Goal: Information Seeking & Learning: Learn about a topic

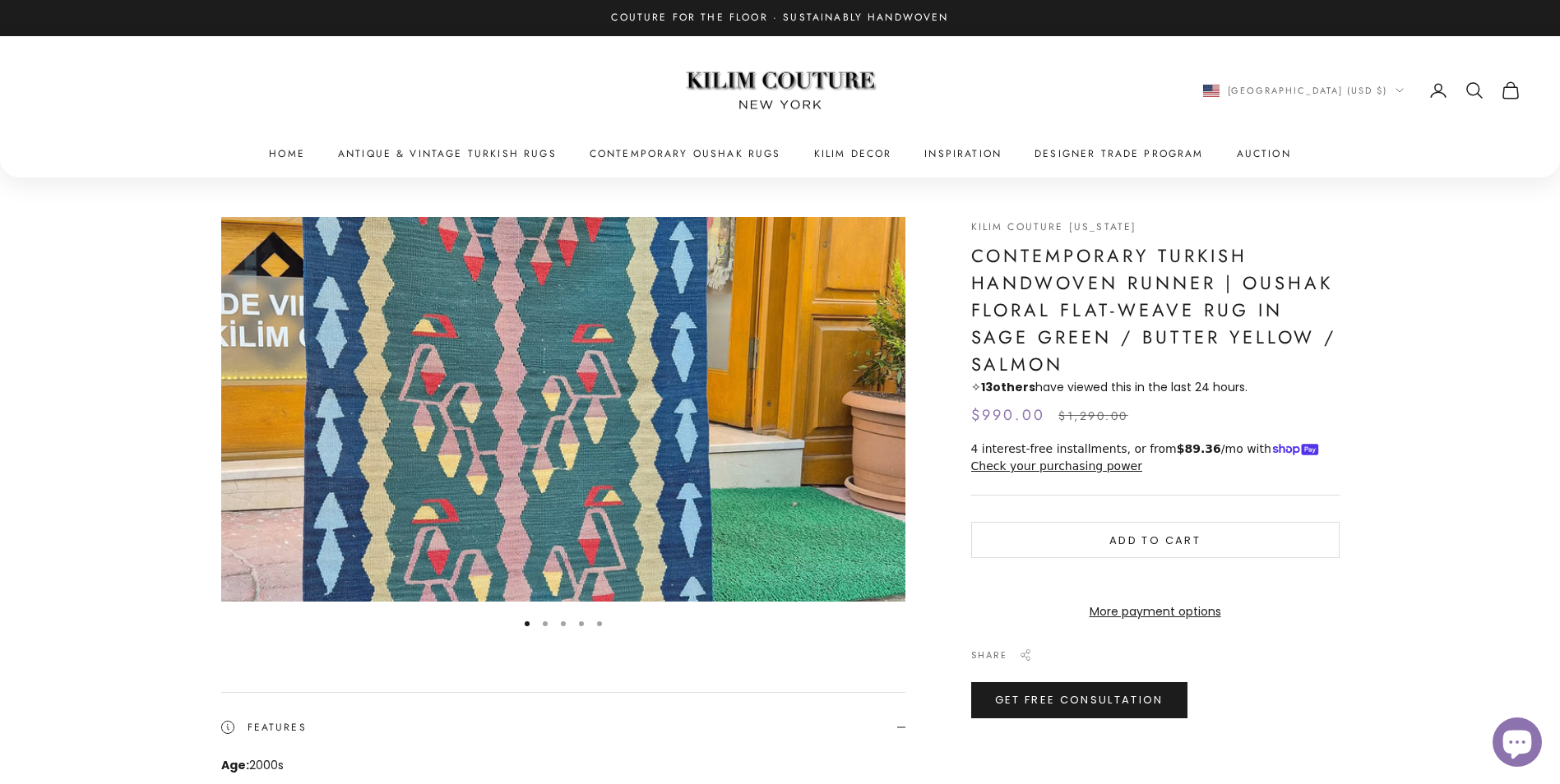
click at [776, 377] on img "Item 1 of 5" at bounding box center [563, 409] width 684 height 385
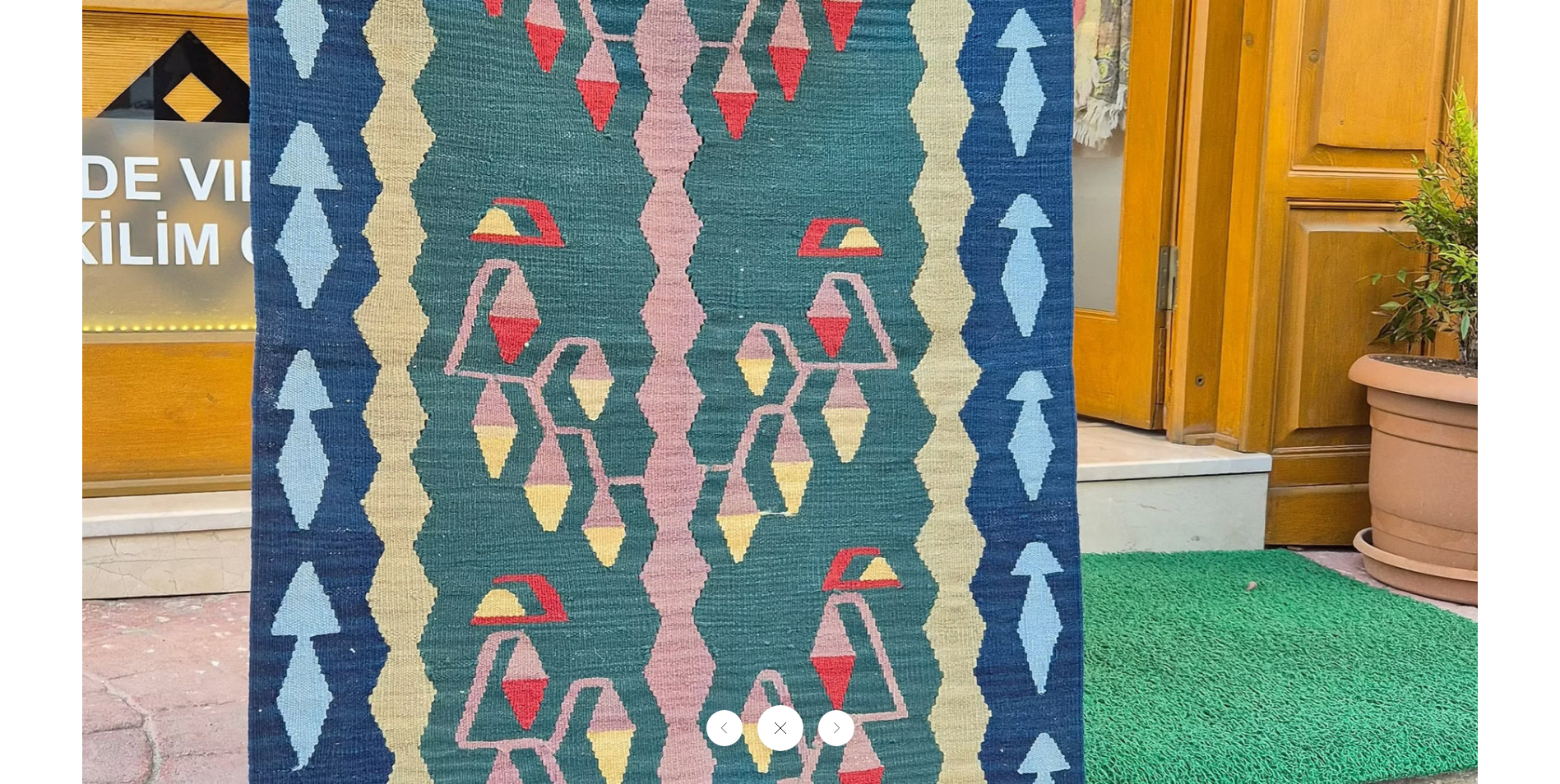
click at [829, 561] on img at bounding box center [780, 392] width 1395 height 784
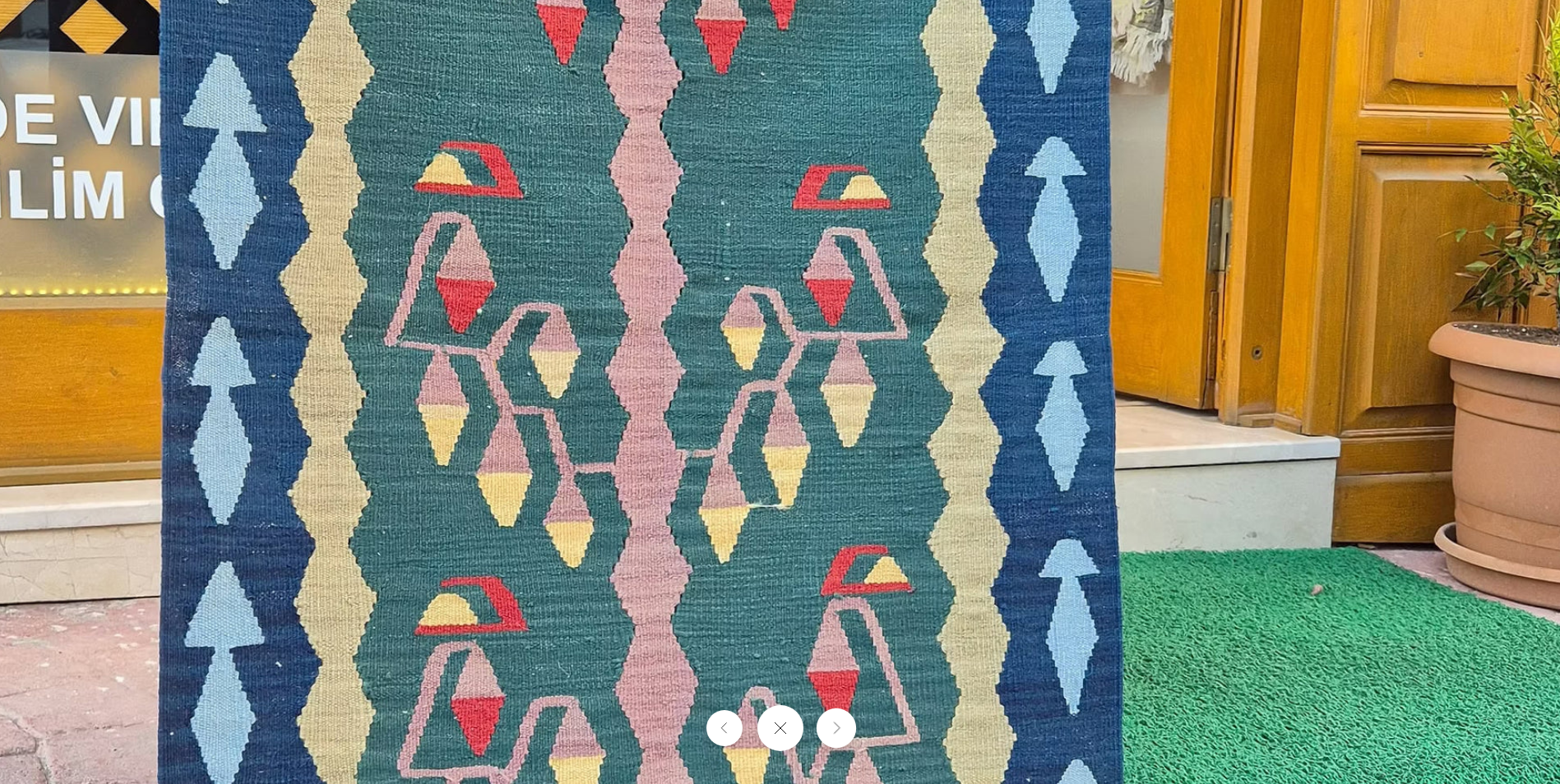
click at [836, 738] on button "Next" at bounding box center [836, 728] width 40 height 40
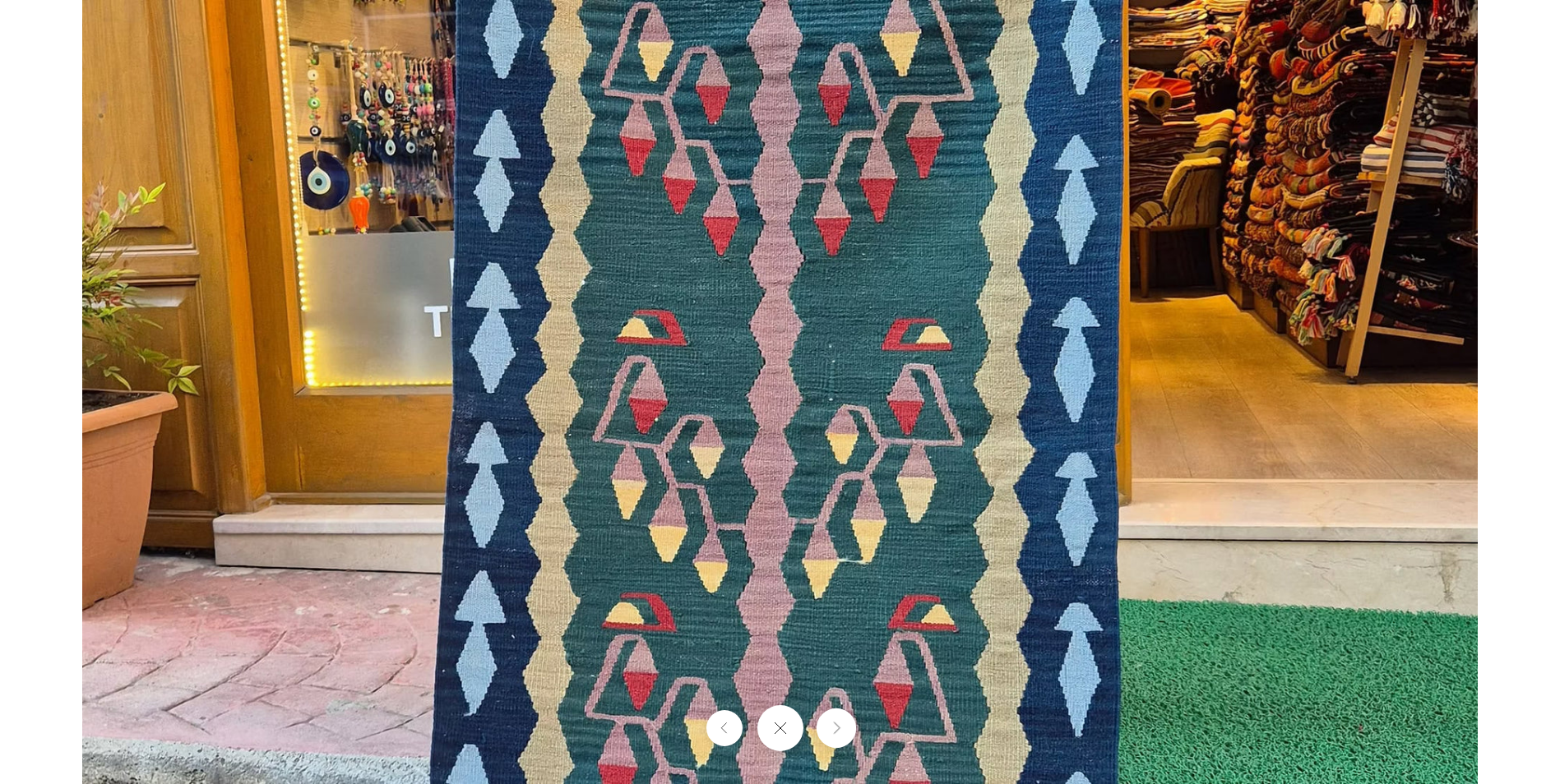
click at [836, 738] on button "Next" at bounding box center [836, 728] width 40 height 40
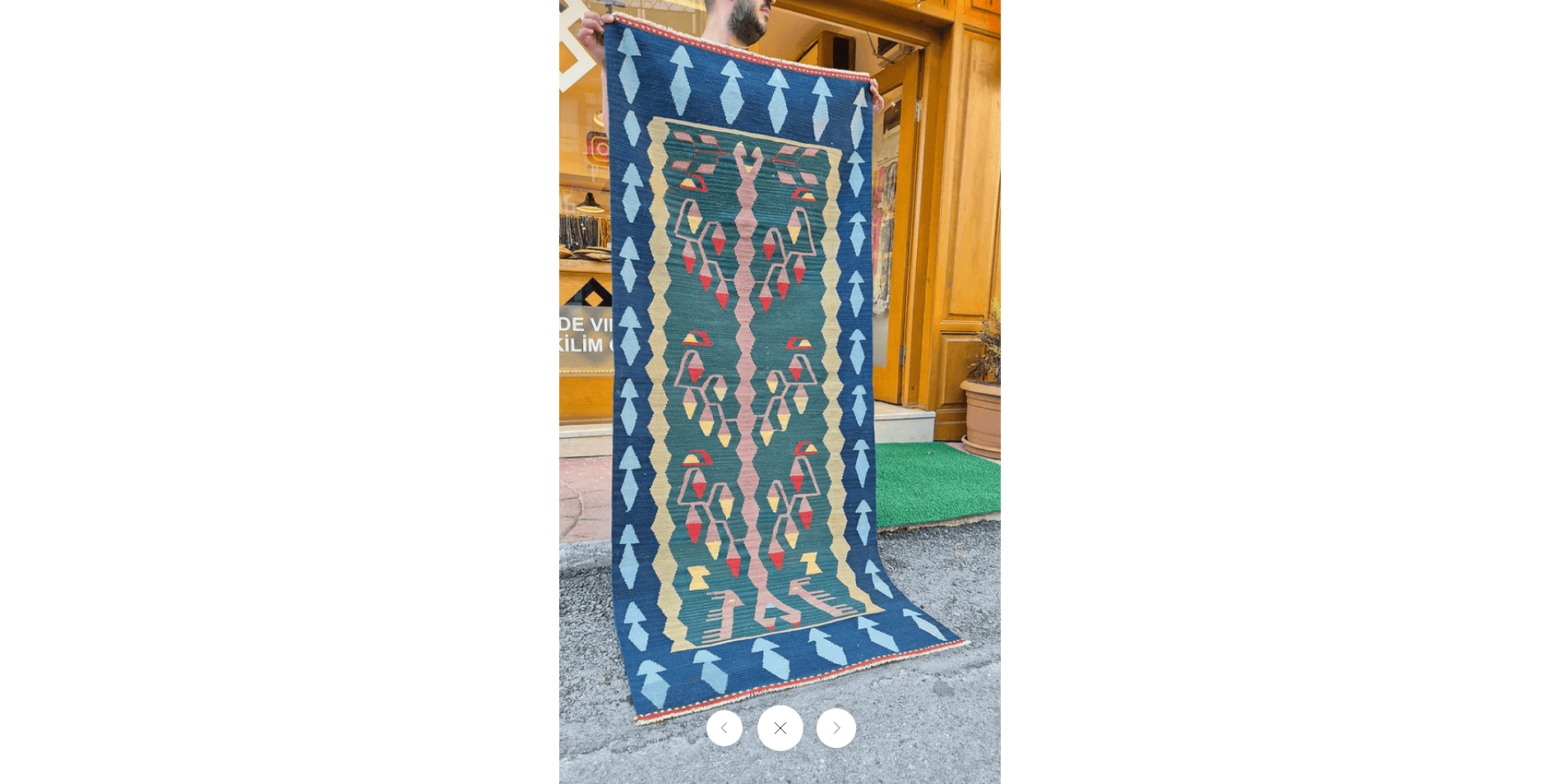
click at [836, 738] on button "Next" at bounding box center [836, 728] width 40 height 40
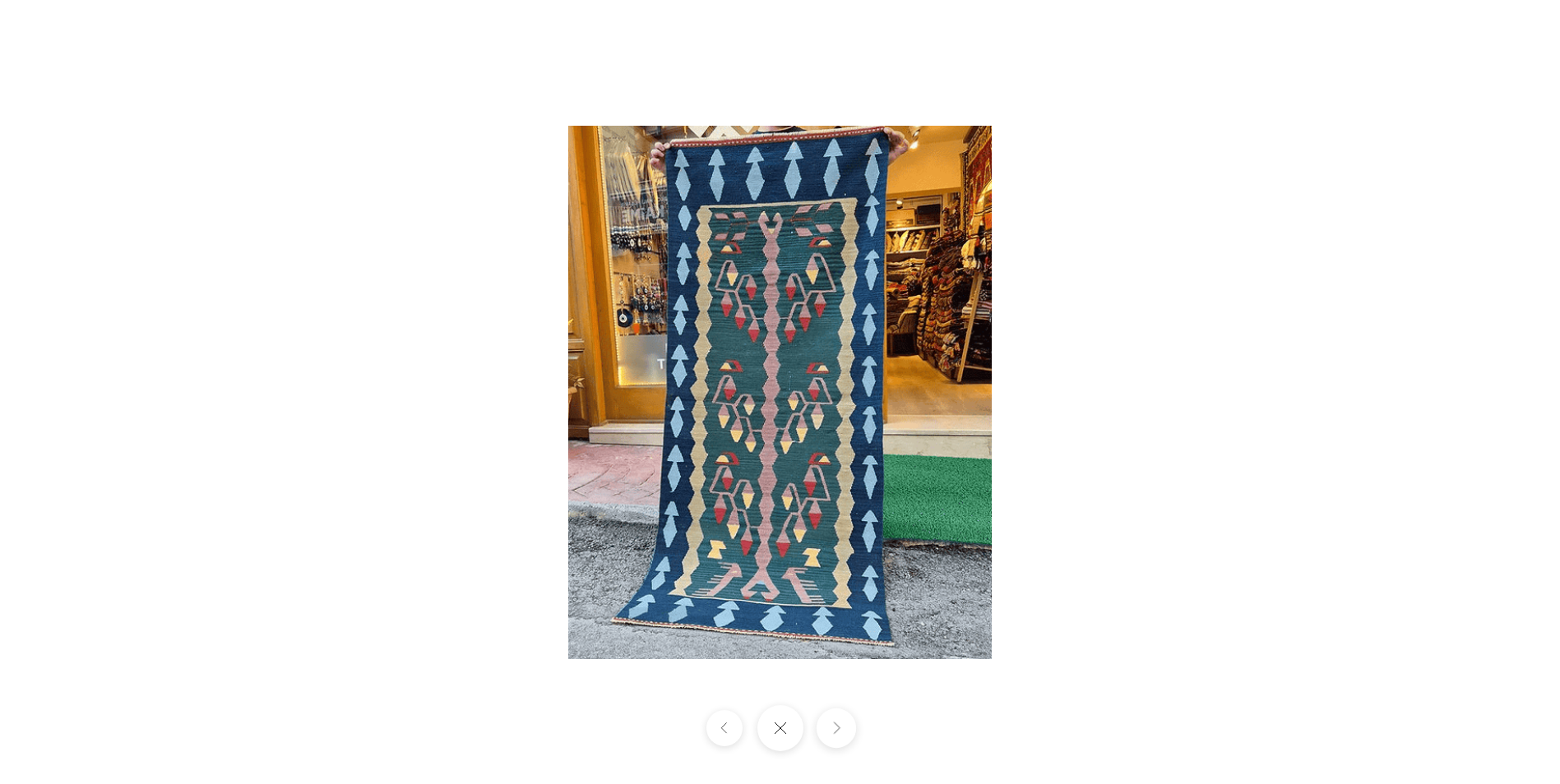
click at [836, 738] on button "Next" at bounding box center [836, 728] width 40 height 40
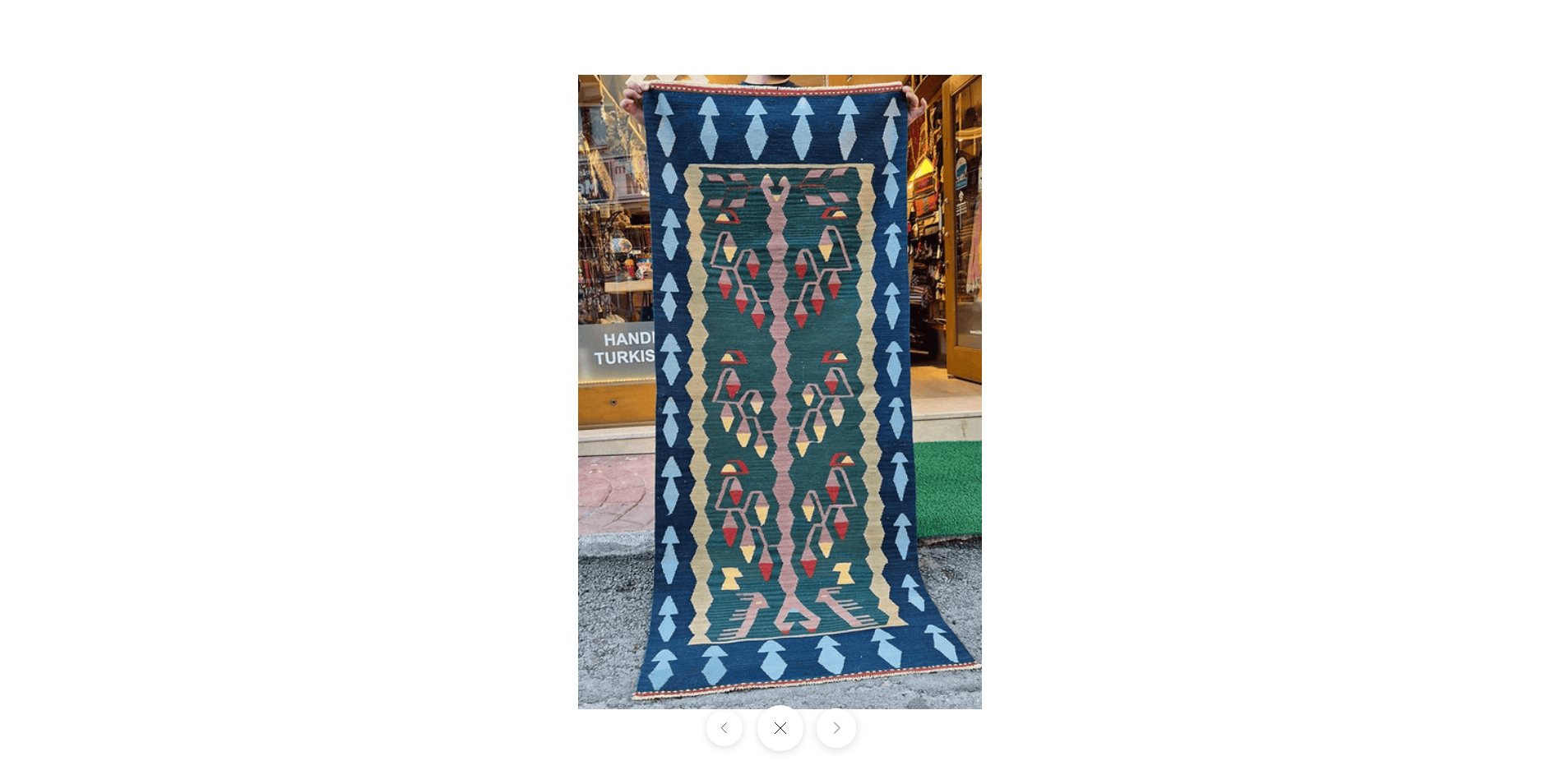
click at [838, 718] on button "Next" at bounding box center [836, 728] width 40 height 40
